Goal: Task Accomplishment & Management: Use online tool/utility

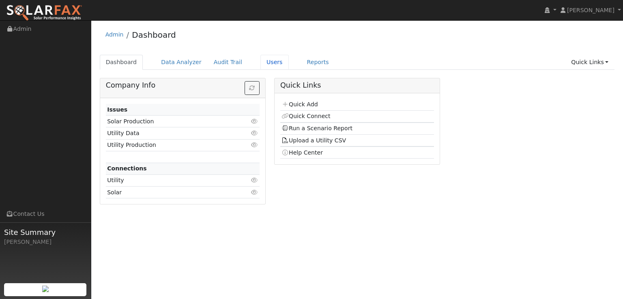
click at [265, 64] on link "Users" at bounding box center [274, 62] width 28 height 15
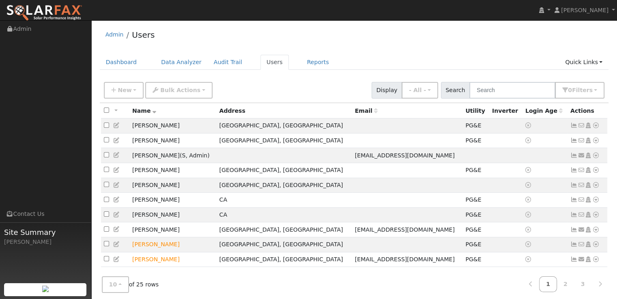
click at [596, 217] on icon at bounding box center [595, 215] width 7 height 6
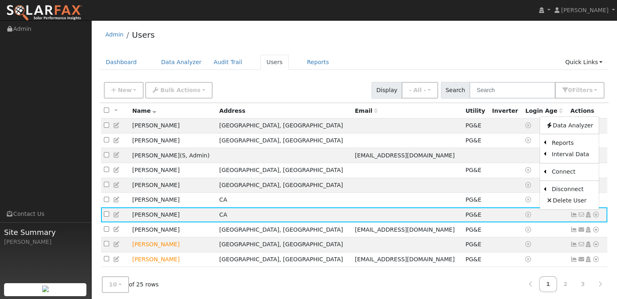
click at [0, 0] on link "Export to CSV" at bounding box center [0, 0] width 0 height 0
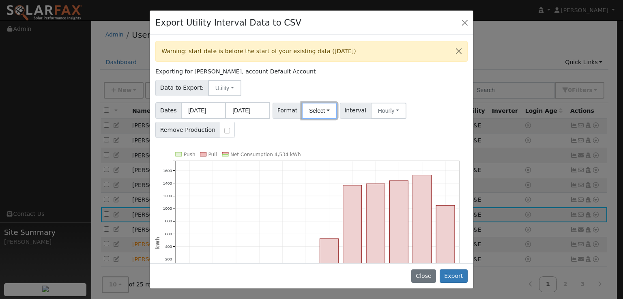
click at [323, 114] on button "Select" at bounding box center [319, 111] width 35 height 16
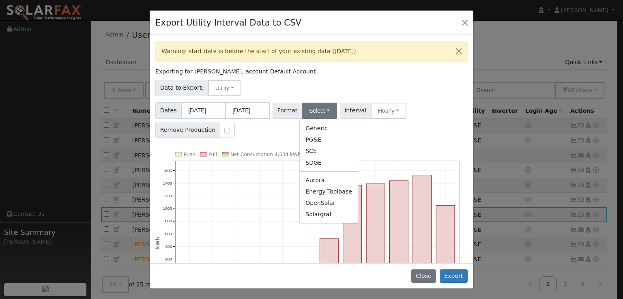
click at [317, 204] on link "OpenSolar" at bounding box center [329, 202] width 58 height 11
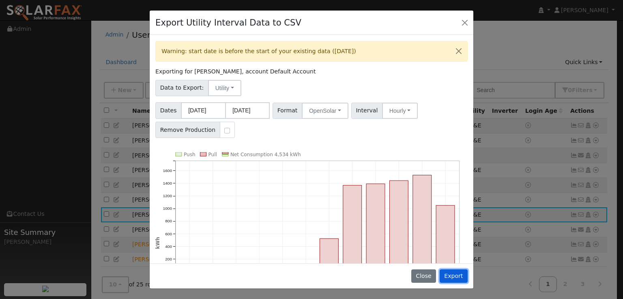
click at [454, 277] on button "Export" at bounding box center [454, 276] width 28 height 14
